Goal: Transaction & Acquisition: Purchase product/service

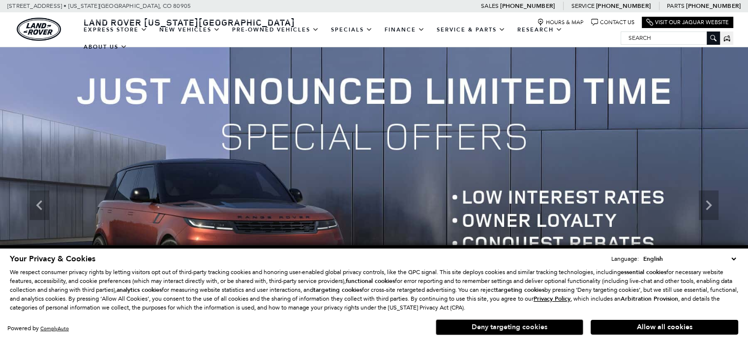
click at [537, 324] on button "Deny targeting cookies" at bounding box center [510, 327] width 148 height 16
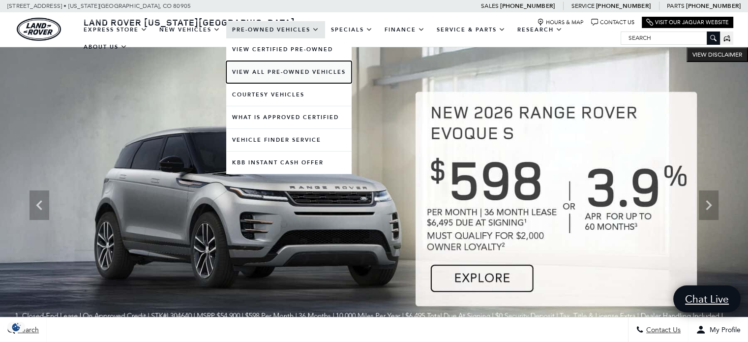
click at [271, 76] on link "View All Pre-Owned Vehicles" at bounding box center [288, 72] width 125 height 22
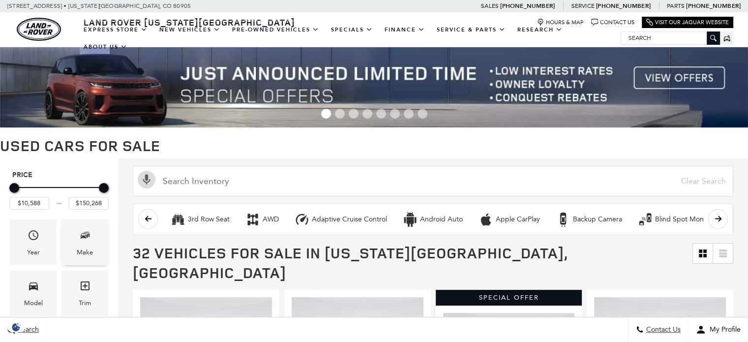
click at [85, 255] on div "Make" at bounding box center [85, 252] width 16 height 11
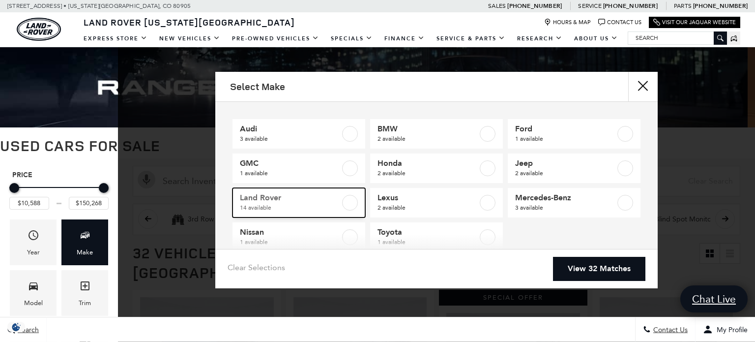
click at [346, 204] on label at bounding box center [350, 203] width 16 height 16
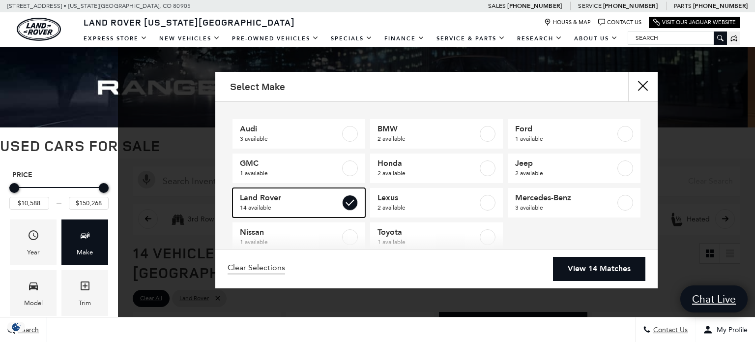
checkbox input "true"
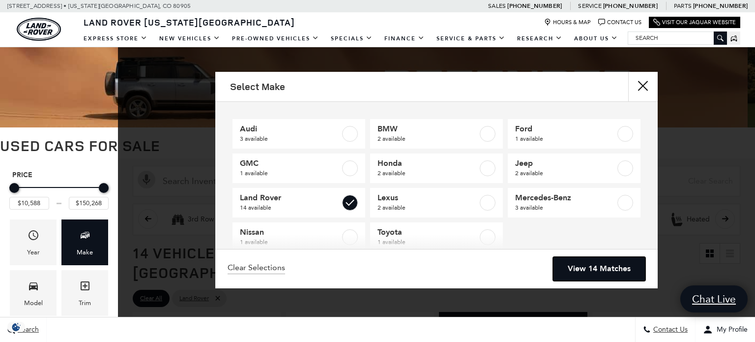
click at [595, 271] on link "View 14 Matches" at bounding box center [599, 269] width 92 height 24
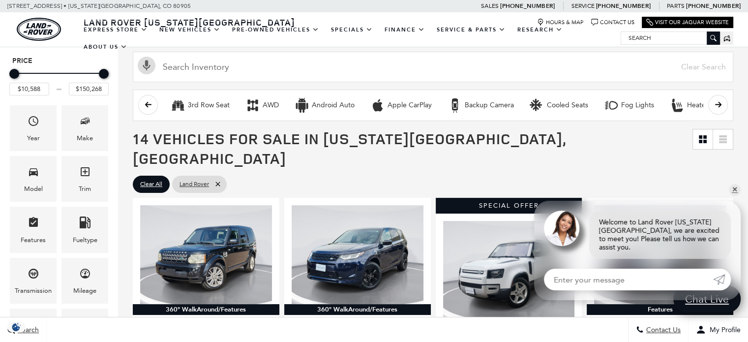
scroll to position [129, 0]
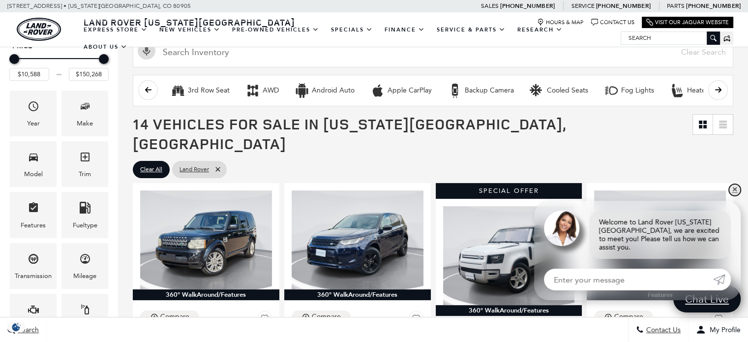
click at [738, 196] on link "✕" at bounding box center [735, 190] width 12 height 12
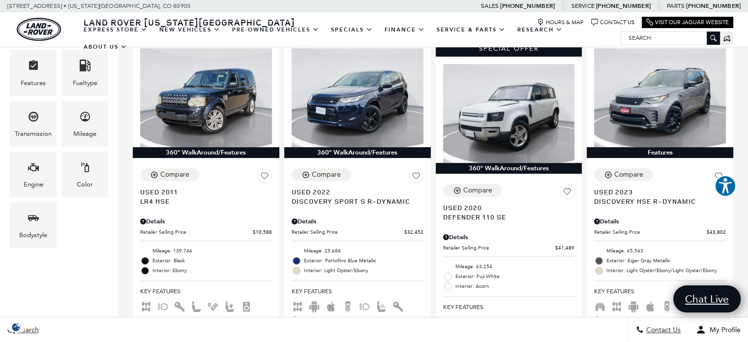
scroll to position [0, 0]
